Goal: Task Accomplishment & Management: Use online tool/utility

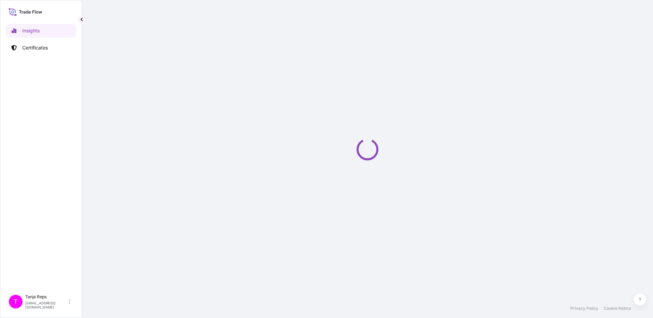
select select "2025"
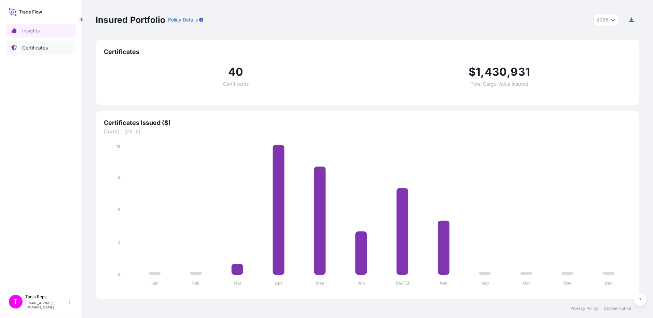
click at [43, 50] on p "Certificates" at bounding box center [35, 47] width 26 height 7
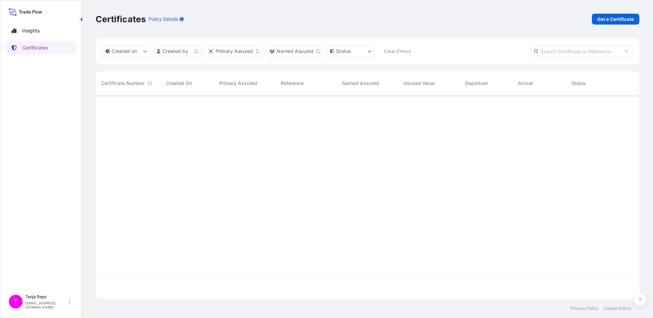
scroll to position [202, 539]
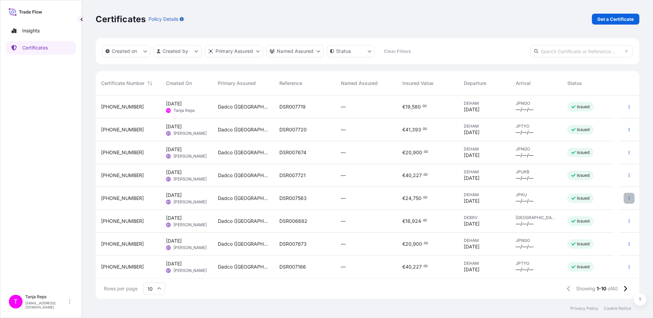
drag, startPoint x: 622, startPoint y: 198, endPoint x: 129, endPoint y: 198, distance: 492.4
click at [129, 198] on div "[PHONE_NUMBER]" at bounding box center [128, 198] width 54 height 7
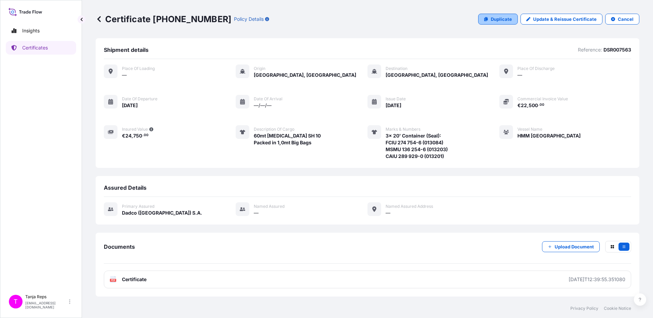
drag, startPoint x: 498, startPoint y: 20, endPoint x: 447, endPoint y: 17, distance: 50.6
click at [447, 17] on div "Certificate [PHONE_NUMBER] Policy Details Duplicate Update & Reissue Certificat…" at bounding box center [368, 19] width 544 height 11
click at [500, 19] on p "Duplicate" at bounding box center [501, 19] width 21 height 7
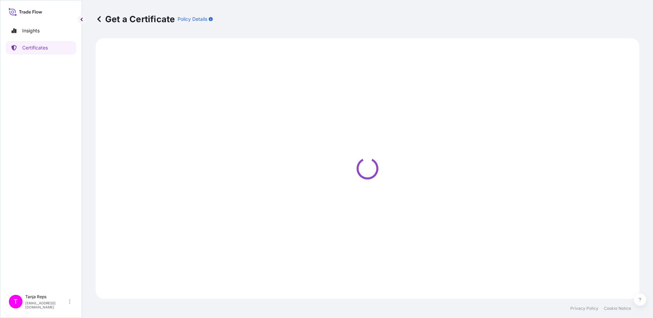
select select "Sea"
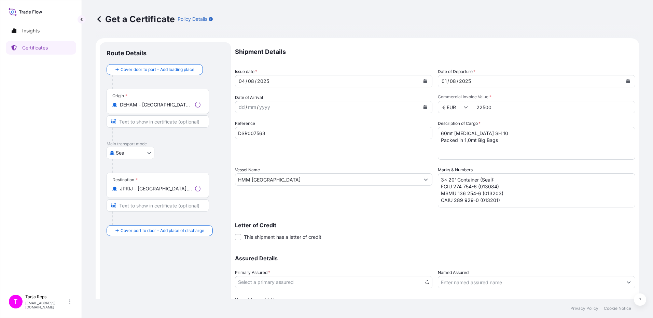
select select "31830"
click at [241, 81] on div "04" at bounding box center [242, 81] width 8 height 8
click at [423, 80] on icon "Calendar" at bounding box center [425, 81] width 4 height 4
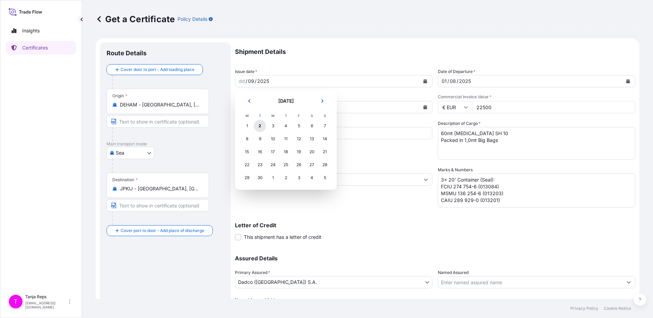
click at [262, 126] on div "2" at bounding box center [260, 126] width 12 height 12
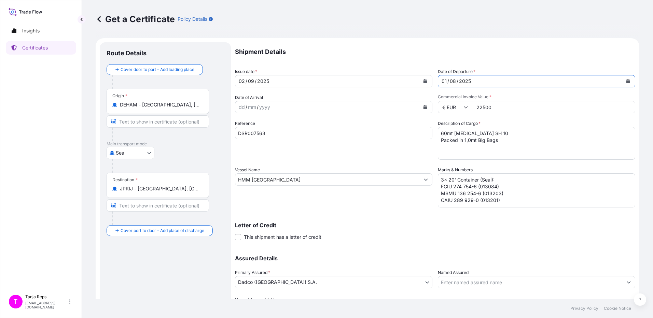
drag, startPoint x: 439, startPoint y: 81, endPoint x: 444, endPoint y: 81, distance: 5.1
click at [444, 81] on div "01" at bounding box center [444, 81] width 6 height 8
click at [285, 134] on input "DSR007563" at bounding box center [333, 133] width 197 height 12
type input "DSR008154"
click at [442, 188] on textarea "3x 20' Container (Seal): FCIU 274 754-6 (013084) MSMU 136 254-6 (013203) CAIU 2…" at bounding box center [536, 190] width 197 height 34
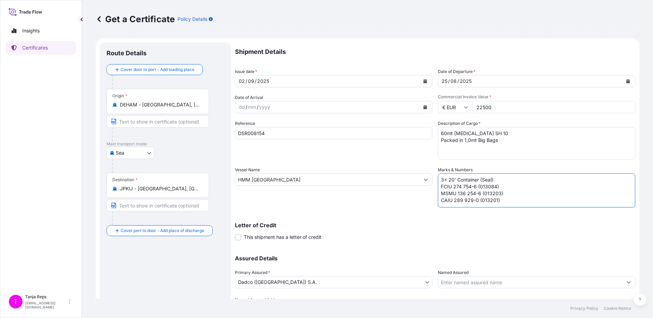
click at [442, 188] on textarea "3x 20' Container (Seal): FCIU 274 754-6 (013084) MSMU 136 254-6 (013203) CAIU 2…" at bounding box center [536, 190] width 197 height 34
click at [440, 194] on textarea "3x 20' Container (Seal): FCIU 274 754-6 (013084) MSMU 136 254-6 (013203) CAIU 2…" at bounding box center [536, 190] width 197 height 34
click at [439, 200] on textarea "3x 20' Container (Seal): FCIU 274 754-6 (013084) MSMU 136 254-6 (013203) CAIU 2…" at bounding box center [536, 190] width 197 height 34
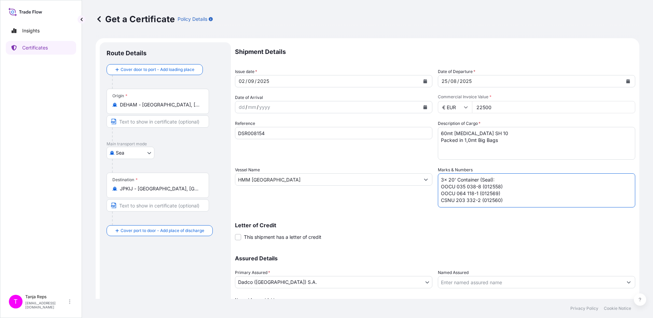
type textarea "3x 20' Container (Seal): OOCU 035 038-8 (012558) OOCU 064 118-1 (012569) CSNU 2…"
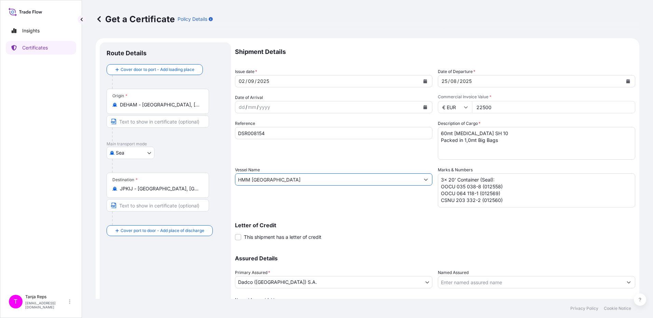
drag, startPoint x: 278, startPoint y: 180, endPoint x: 228, endPoint y: 179, distance: 50.6
click at [228, 179] on form "Route Details Cover door to port - Add loading place Place of loading Road / [G…" at bounding box center [368, 188] width 544 height 301
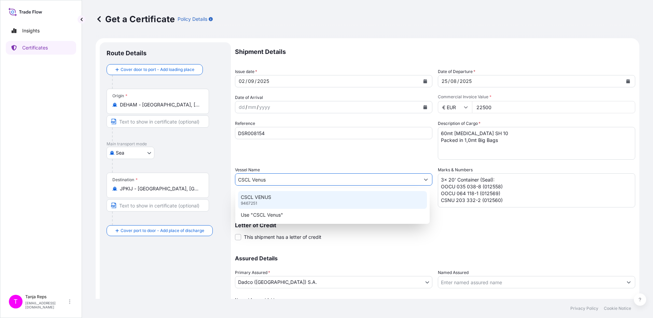
click at [266, 196] on p "CSCL VENUS" at bounding box center [256, 197] width 30 height 7
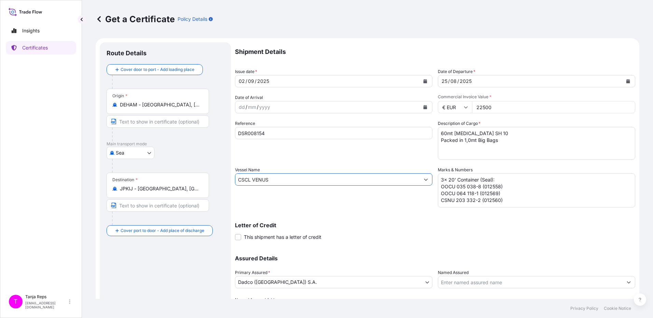
type input "CSCL VENUS"
click at [294, 154] on div "Reference DSR008154" at bounding box center [333, 140] width 197 height 40
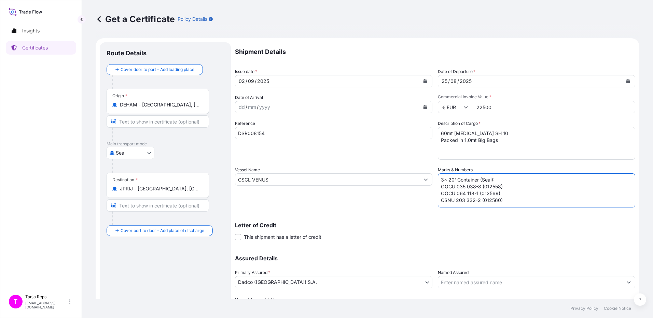
click at [467, 188] on textarea "3x 20' Container (Seal): FCIU 274 754-6 (013084) MSMU 136 254-6 (013203) CAIU 2…" at bounding box center [536, 190] width 197 height 34
click at [518, 184] on textarea "3x 20' Container (Seal): FCIU 274 754-6 (013084) MSMU 136 254-6 (013203) CAIU 2…" at bounding box center [536, 190] width 197 height 34
type textarea "3x 20' Container (Seal): OOCU 035 083-8 (012558) OOCU 064 118-1 (012569) CSNU 2…"
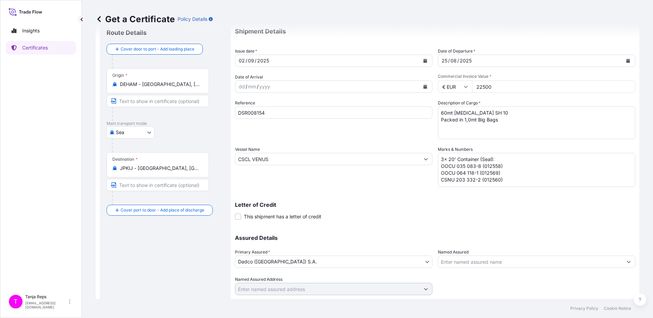
scroll to position [40, 0]
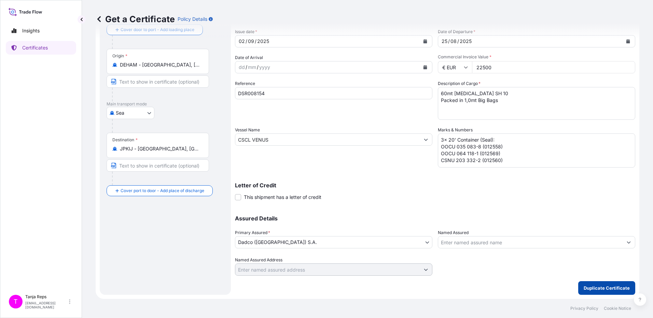
click at [599, 288] on p "Duplicate Certificate" at bounding box center [607, 288] width 46 height 7
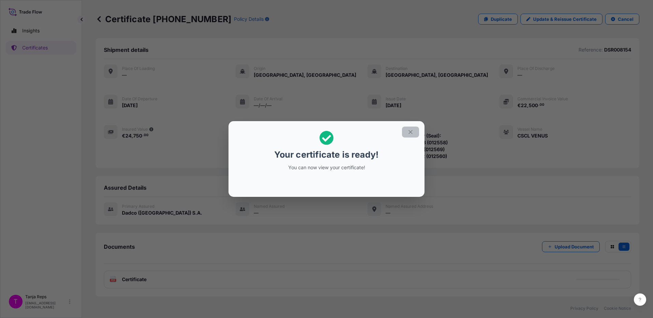
click at [409, 132] on icon "button" at bounding box center [410, 132] width 6 height 6
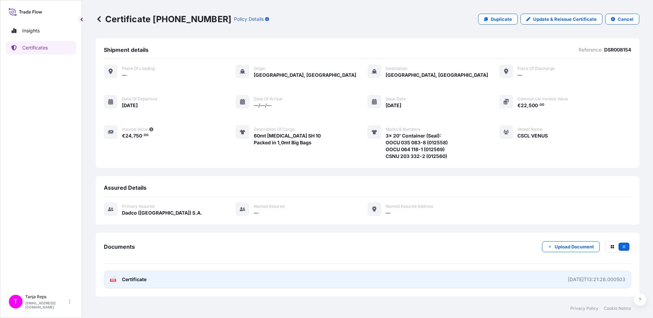
click at [138, 281] on span "Certificate" at bounding box center [134, 279] width 25 height 7
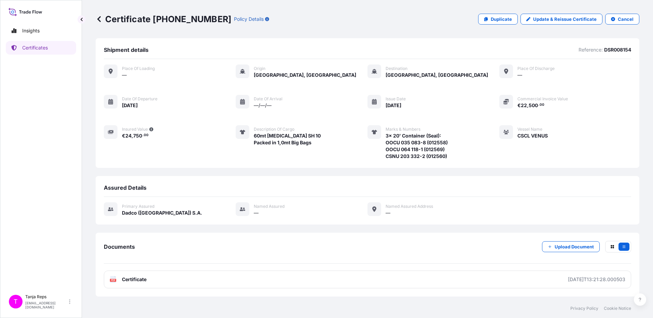
click at [99, 19] on icon at bounding box center [99, 19] width 7 height 7
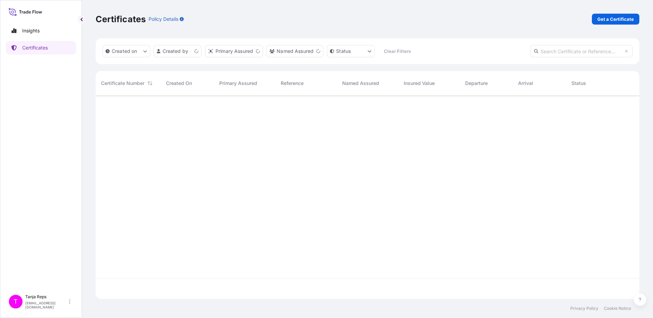
scroll to position [202, 539]
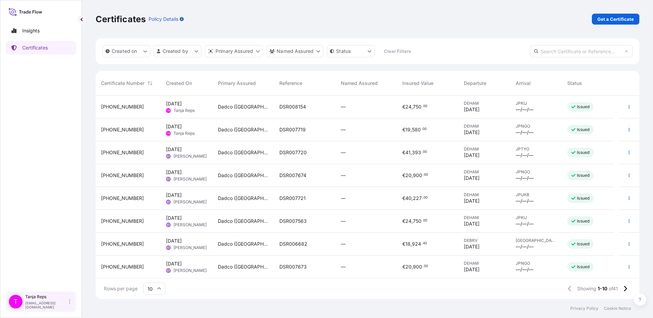
click at [35, 304] on div "Tanja Reps [EMAIL_ADDRESS][DOMAIN_NAME]" at bounding box center [49, 301] width 48 height 15
